Goal: Information Seeking & Learning: Check status

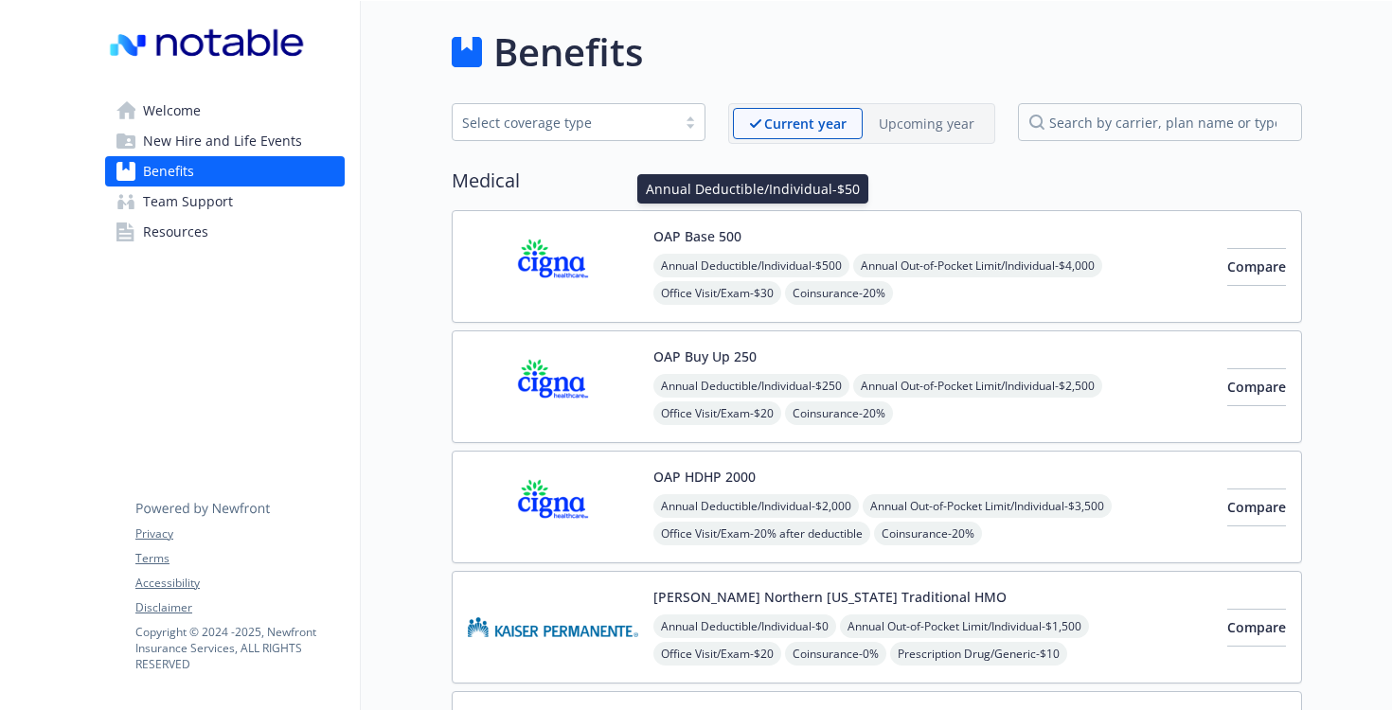
scroll to position [827, 0]
